Goal: Task Accomplishment & Management: Use online tool/utility

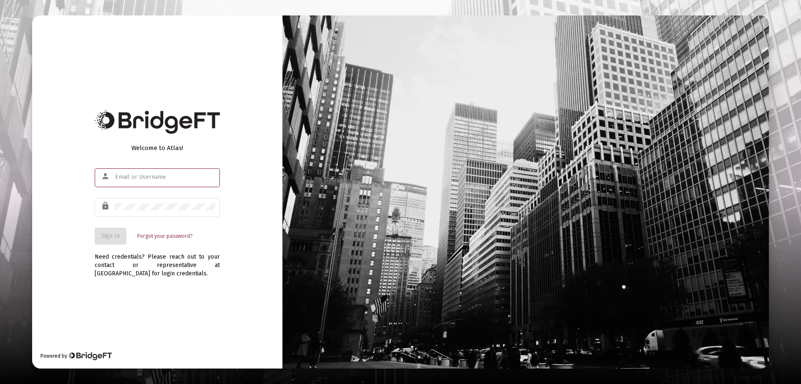
click at [131, 175] on input "text" at bounding box center [165, 177] width 100 height 7
type input "[PERSON_NAME][EMAIL_ADDRESS][DOMAIN_NAME]"
click at [112, 206] on div "lock" at bounding box center [107, 206] width 16 height 14
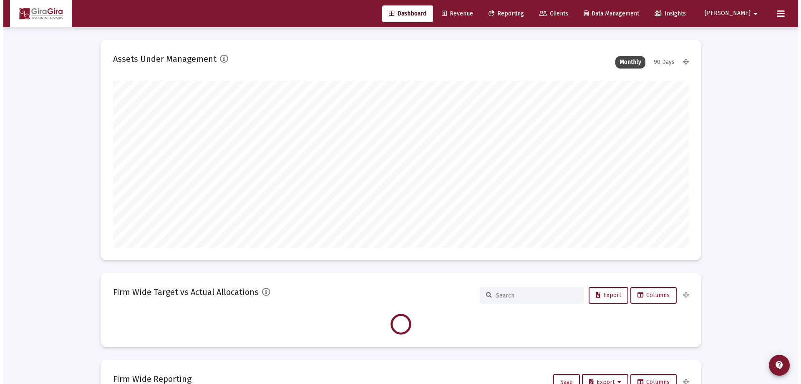
scroll to position [167, 576]
click at [521, 10] on span "Reporting" at bounding box center [502, 13] width 35 height 7
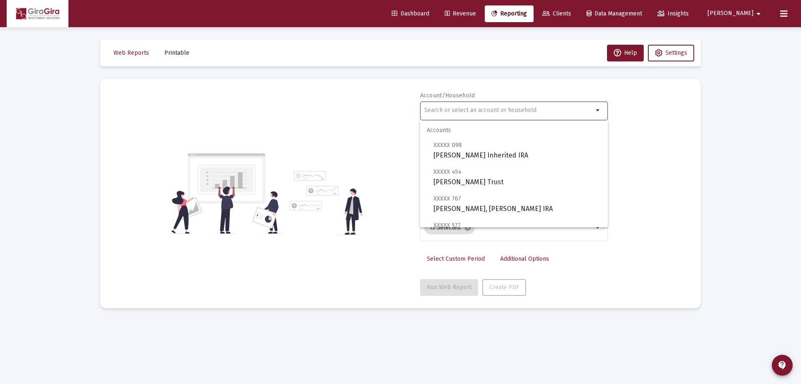
click at [448, 109] on input "text" at bounding box center [509, 110] width 169 height 7
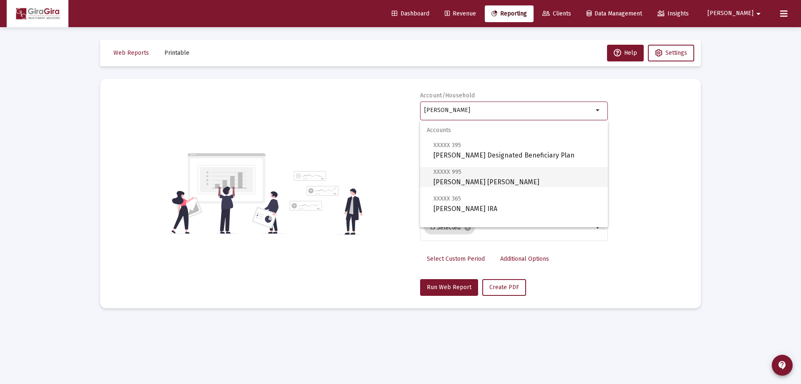
click at [454, 182] on span "XXXXX 995 [PERSON_NAME] [PERSON_NAME]" at bounding box center [518, 177] width 168 height 20
type input "[PERSON_NAME] [PERSON_NAME]"
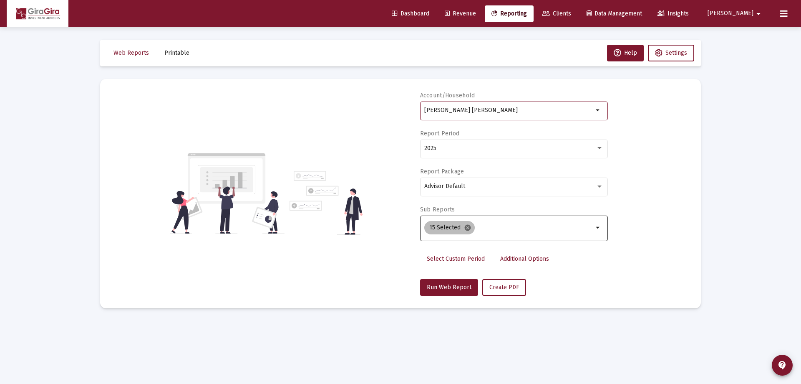
click at [469, 228] on mat-icon "cancel" at bounding box center [468, 228] width 8 height 8
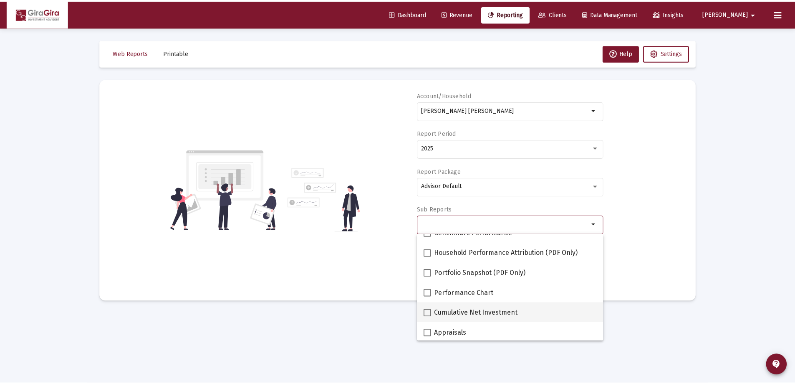
scroll to position [125, 0]
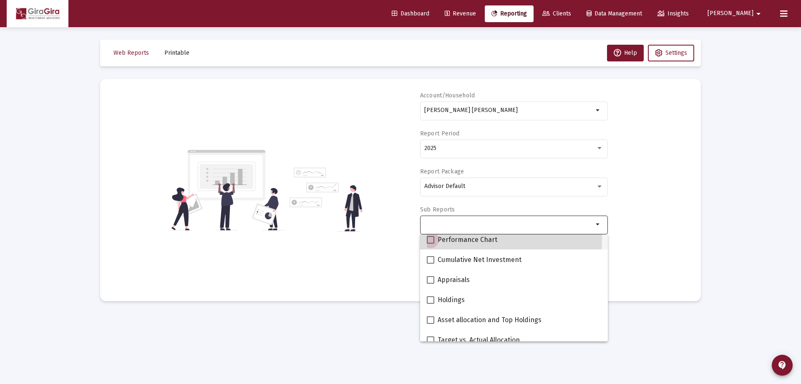
click at [432, 237] on span at bounding box center [431, 240] width 8 height 8
click at [431, 243] on input "Performance Chart" at bounding box center [430, 243] width 0 height 0
checkbox input "true"
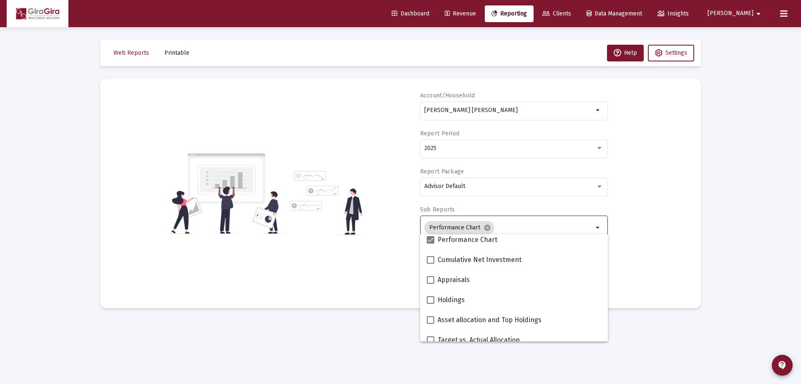
click at [632, 216] on div "Account/[PERSON_NAME] [PERSON_NAME] arrow_drop_down Report Period 2025 Report P…" at bounding box center [401, 193] width 576 height 204
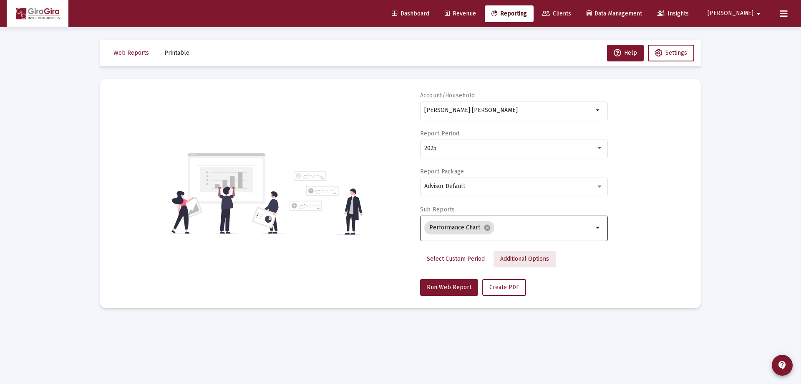
click at [518, 255] on span "Additional Options" at bounding box center [525, 258] width 49 height 7
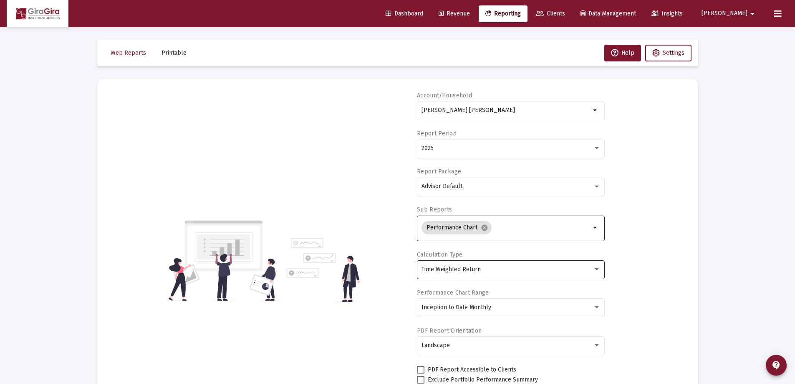
click at [465, 265] on div "Time Weighted Return" at bounding box center [511, 269] width 179 height 20
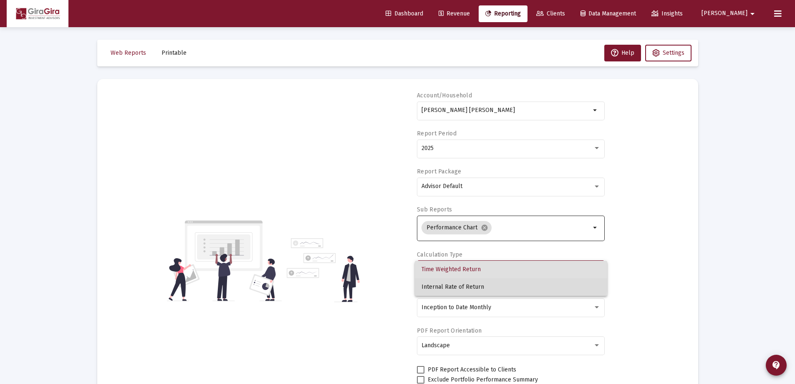
click at [460, 281] on span "Internal Rate of Return" at bounding box center [511, 287] width 179 height 18
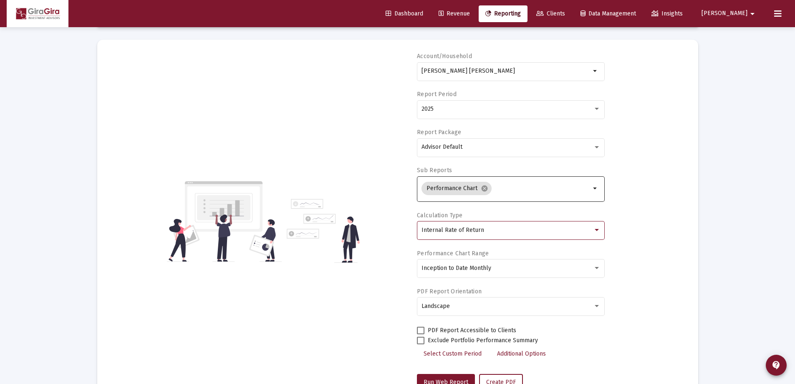
scroll to position [71, 0]
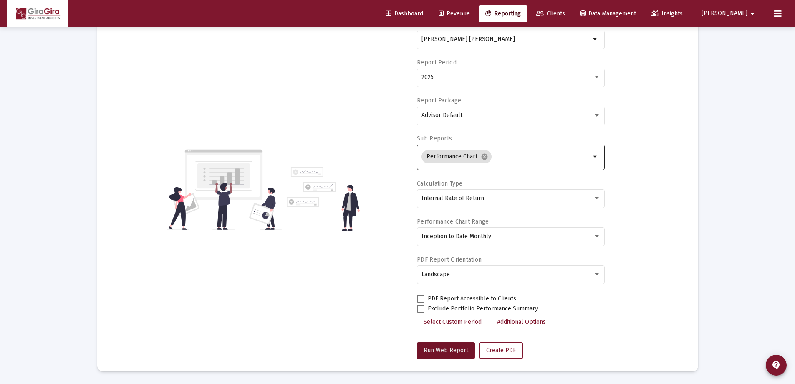
drag, startPoint x: 440, startPoint y: 346, endPoint x: 489, endPoint y: 307, distance: 62.4
click at [440, 346] on button "Run Web Report" at bounding box center [446, 350] width 58 height 17
select select "View all"
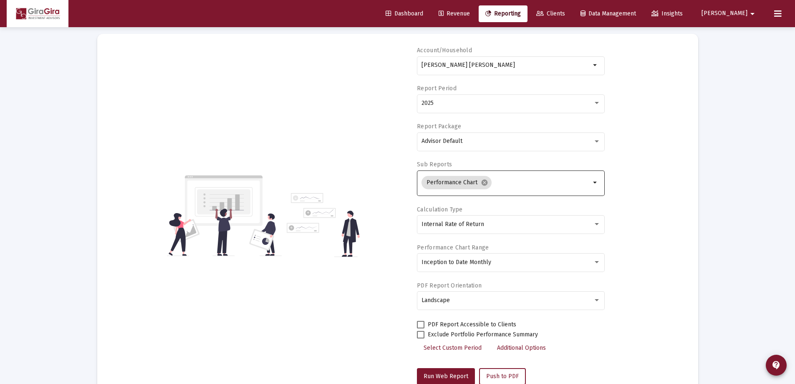
scroll to position [0, 0]
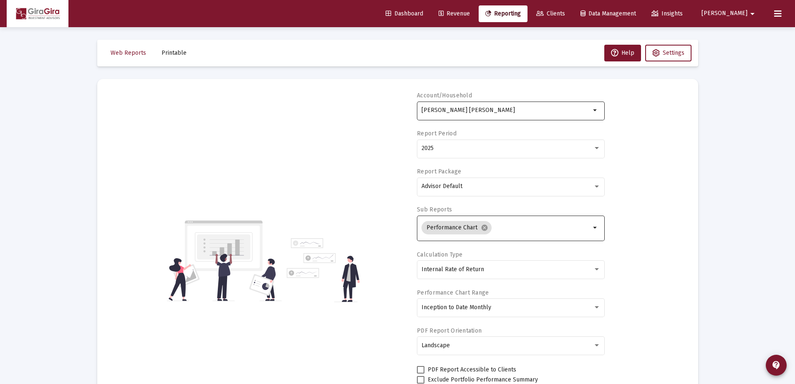
click at [458, 104] on div "[PERSON_NAME] [PERSON_NAME]" at bounding box center [506, 110] width 169 height 20
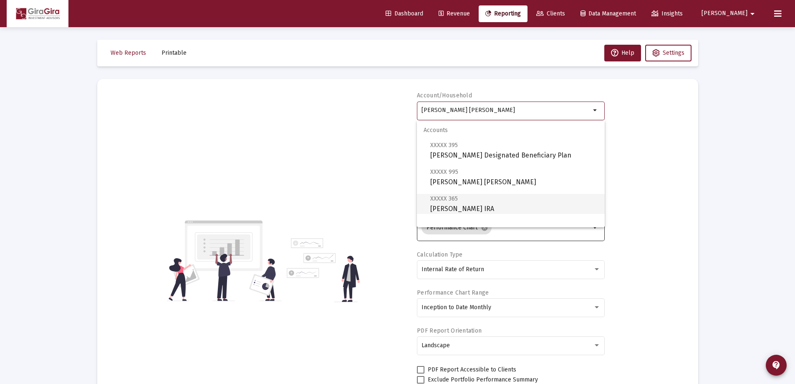
click at [478, 204] on span "XXXXX 365 [PERSON_NAME] IRA" at bounding box center [514, 203] width 168 height 20
type input "[PERSON_NAME] IRA"
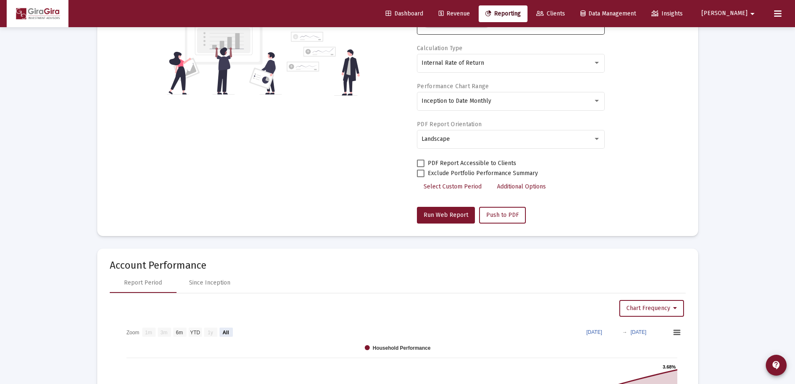
scroll to position [209, 0]
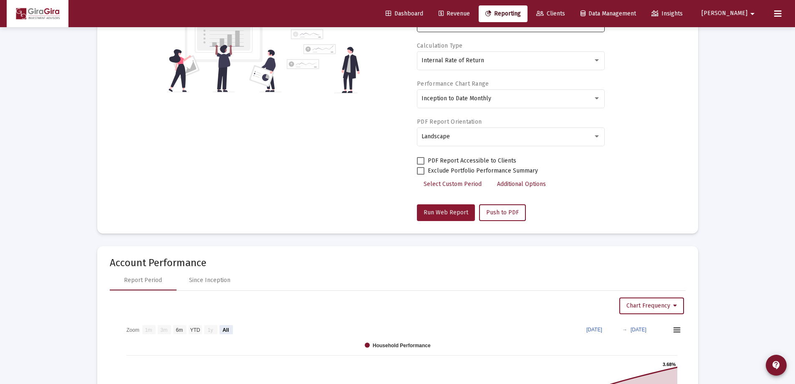
click at [436, 209] on span "Run Web Report" at bounding box center [446, 212] width 45 height 7
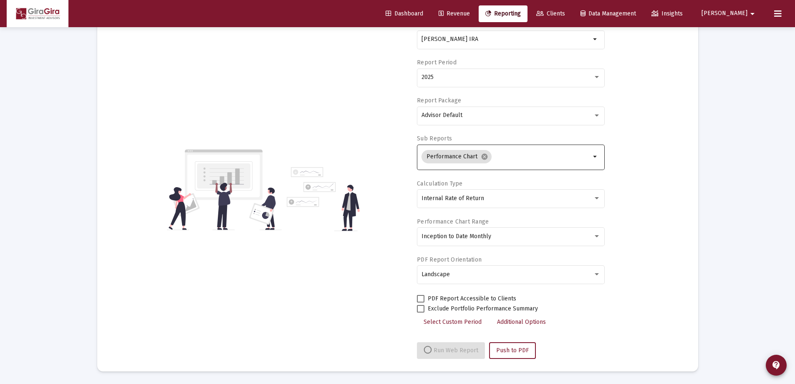
select select "View all"
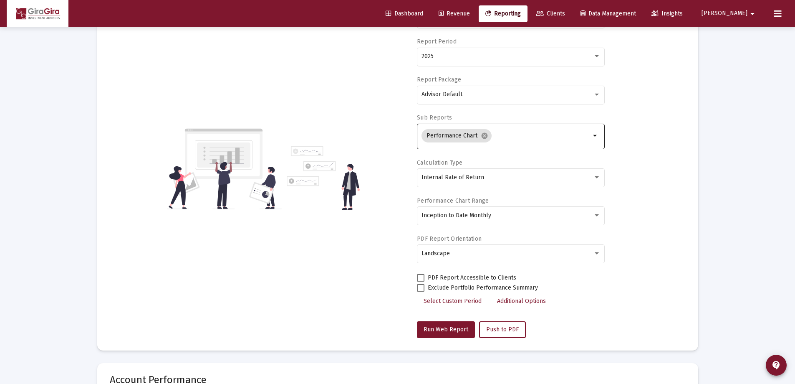
scroll to position [0, 0]
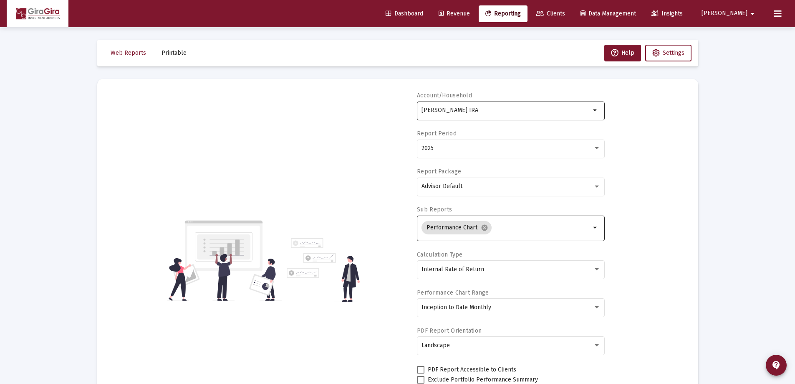
drag, startPoint x: 447, startPoint y: 106, endPoint x: 441, endPoint y: 108, distance: 6.5
click at [445, 107] on input "[PERSON_NAME] IRA" at bounding box center [506, 110] width 169 height 7
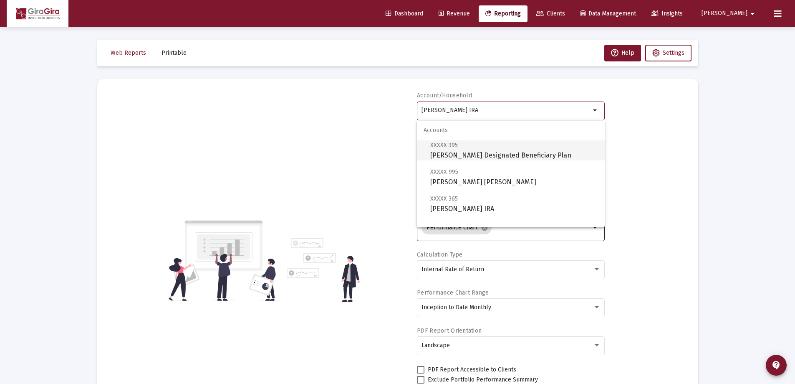
click at [492, 151] on span "XXXXX 395 [PERSON_NAME] Designated Beneficiary Plan" at bounding box center [514, 150] width 168 height 20
type input "[PERSON_NAME] Designated Beneficiary Plan"
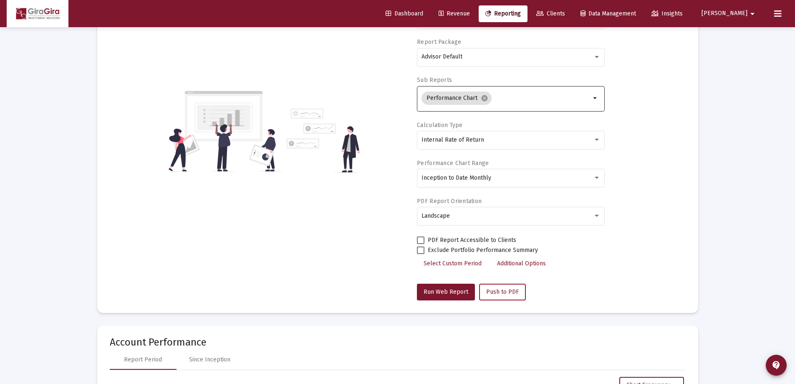
scroll to position [209, 0]
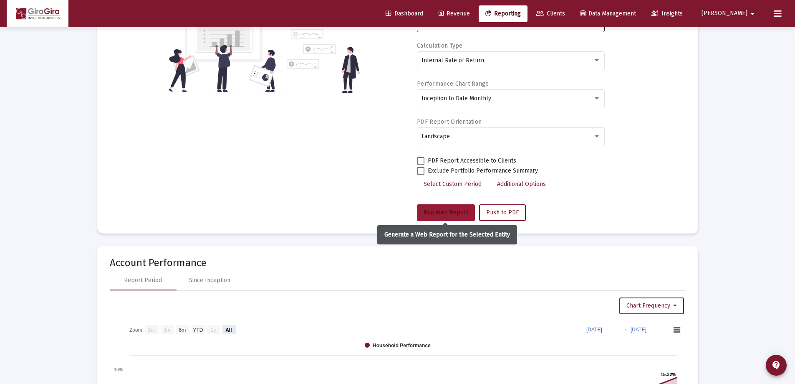
click at [444, 210] on span "Run Web Report" at bounding box center [446, 212] width 45 height 7
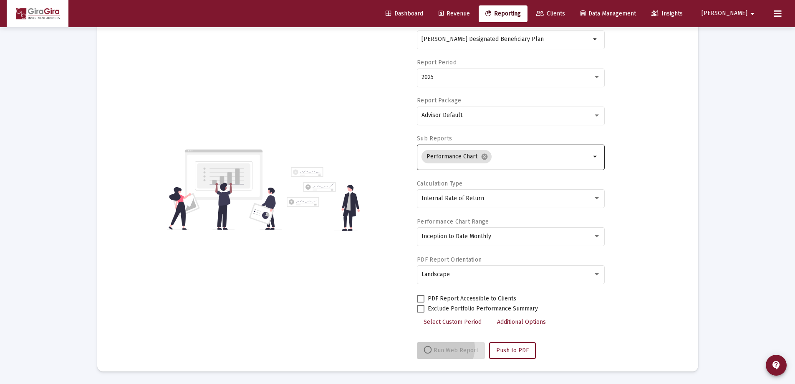
scroll to position [71, 0]
select select "View all"
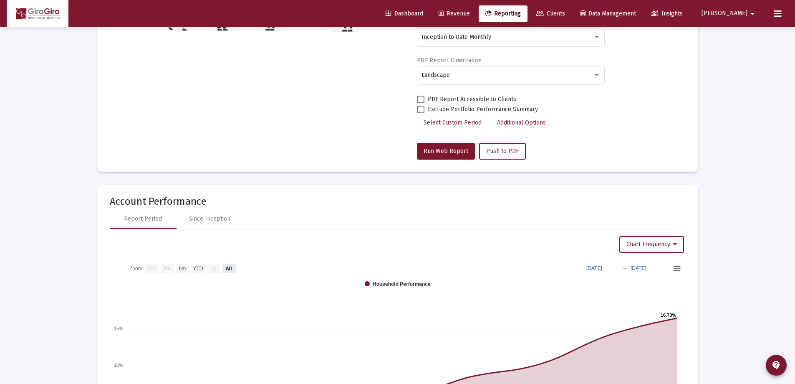
scroll to position [250, 0]
